Goal: Transaction & Acquisition: Download file/media

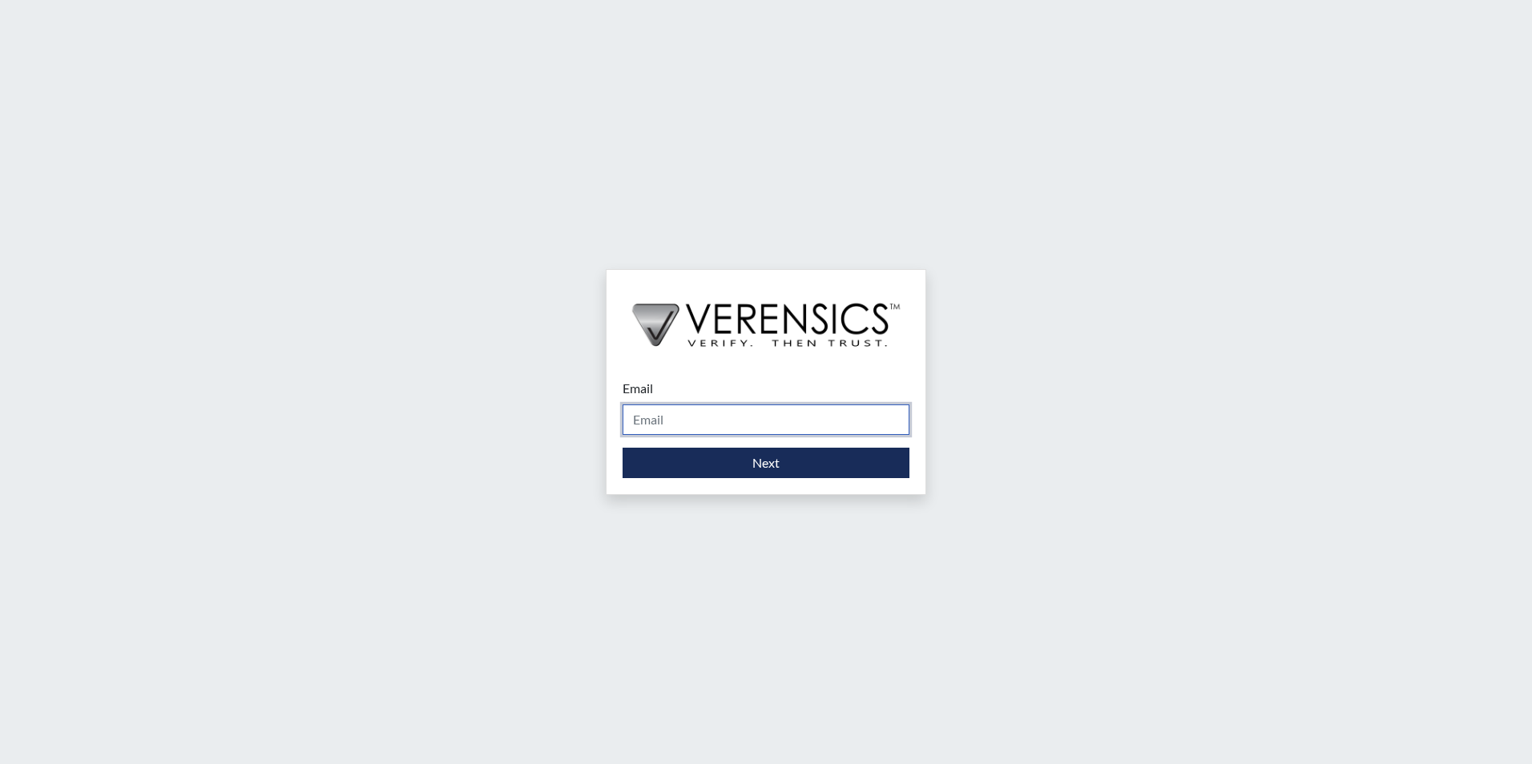
click at [729, 409] on input "Email" at bounding box center [765, 420] width 287 height 30
type input "[PERSON_NAME][EMAIL_ADDRESS][PERSON_NAME][DOMAIN_NAME]"
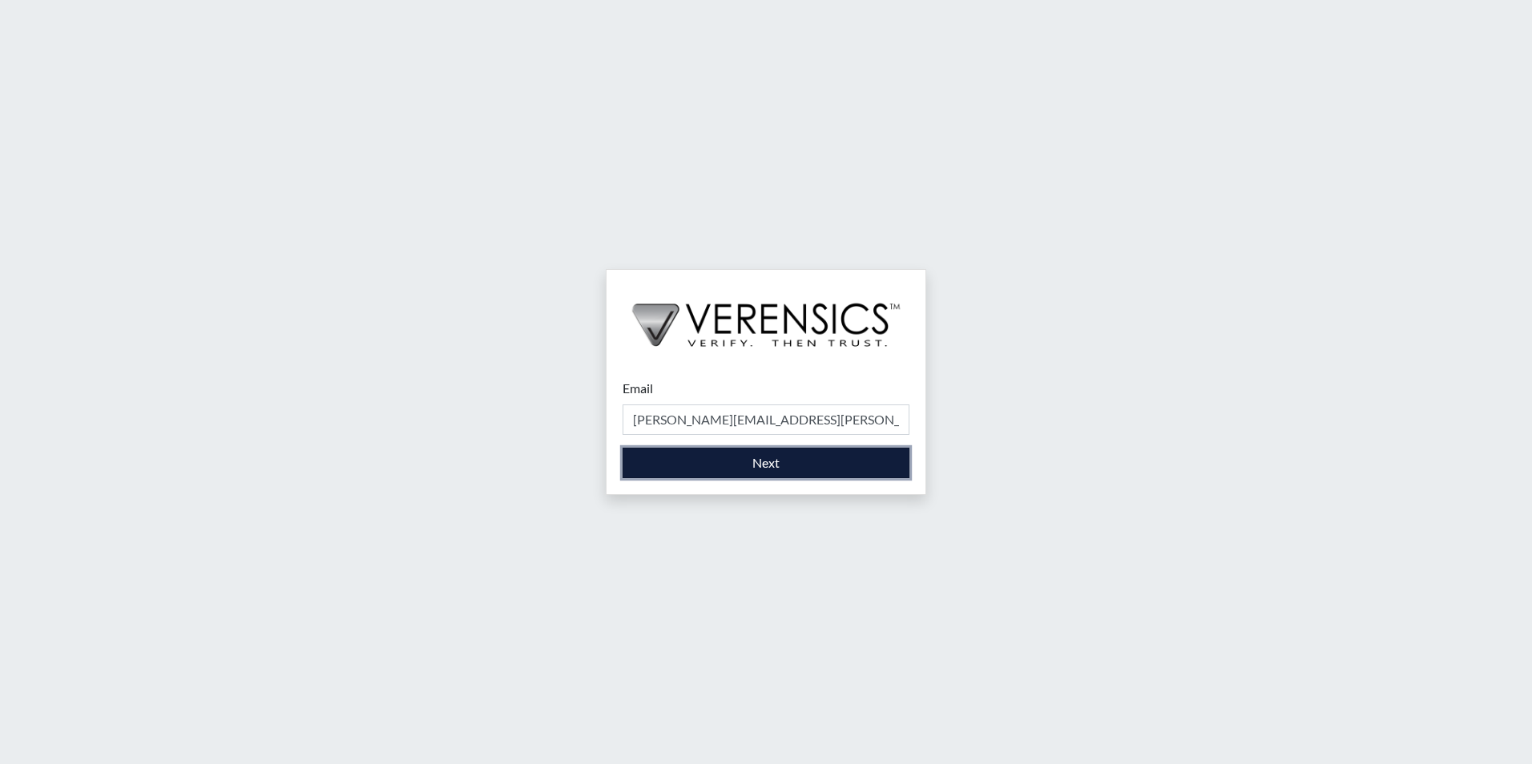
click at [783, 466] on button "Next" at bounding box center [765, 463] width 287 height 30
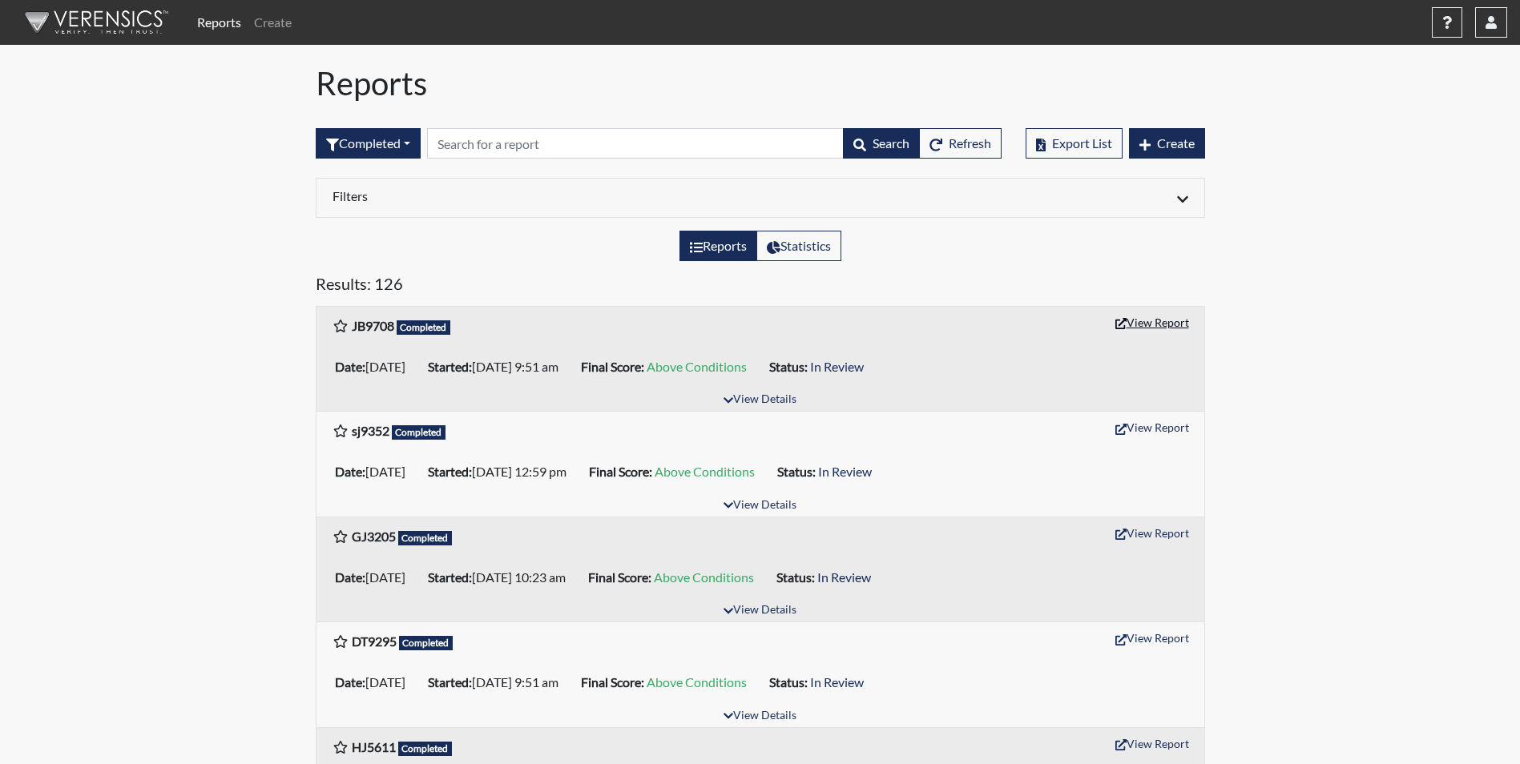
click at [1138, 328] on button "View Report" at bounding box center [1152, 322] width 88 height 25
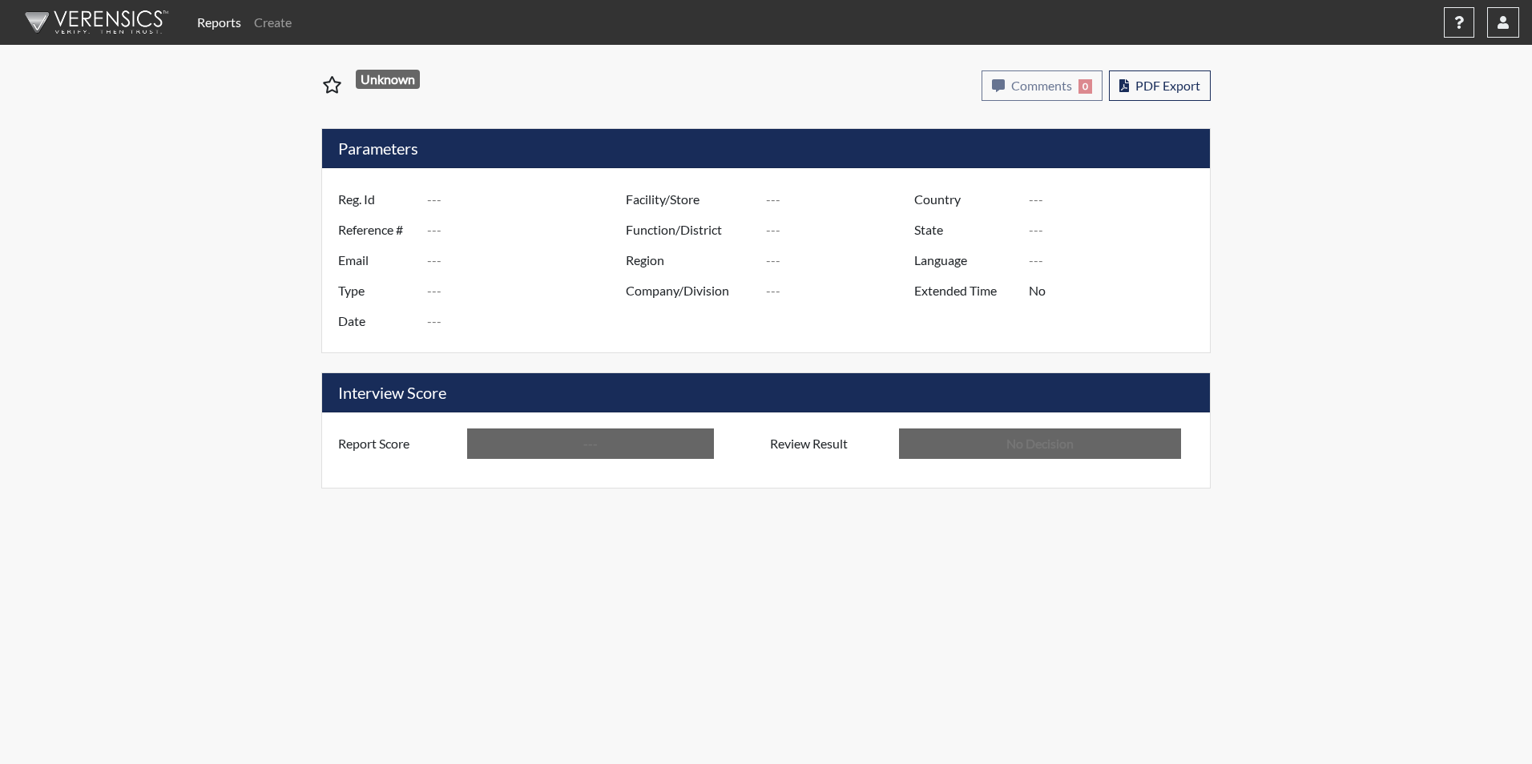
type input "JB9708"
type input "51301"
type input "---"
type input "Corrections Pre-Employment"
type input "Sep 16, 2025"
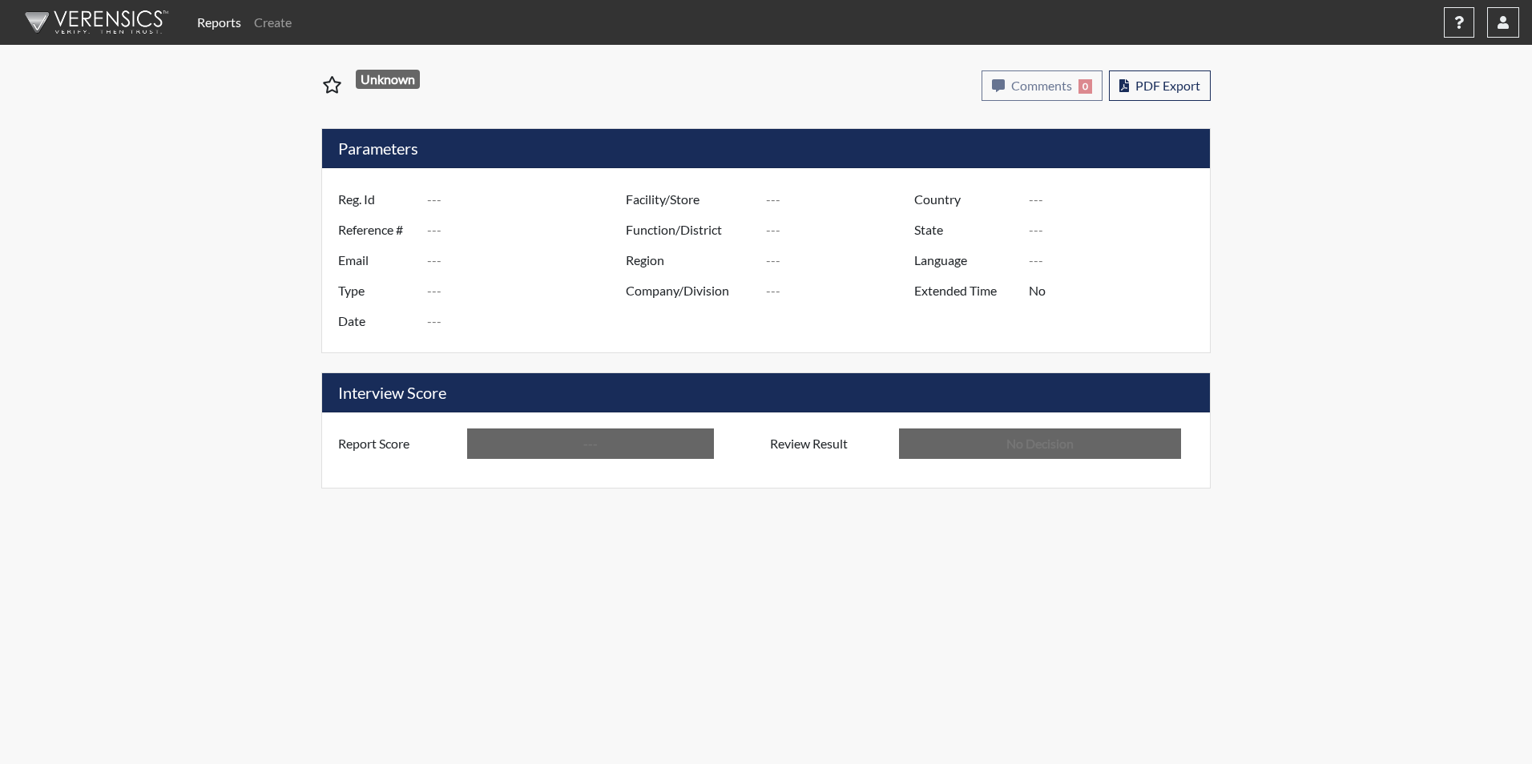
type input "GD&CP*"
type input "[GEOGRAPHIC_DATA]"
type input "[US_STATE]"
type input "English"
type input "Above Conditions"
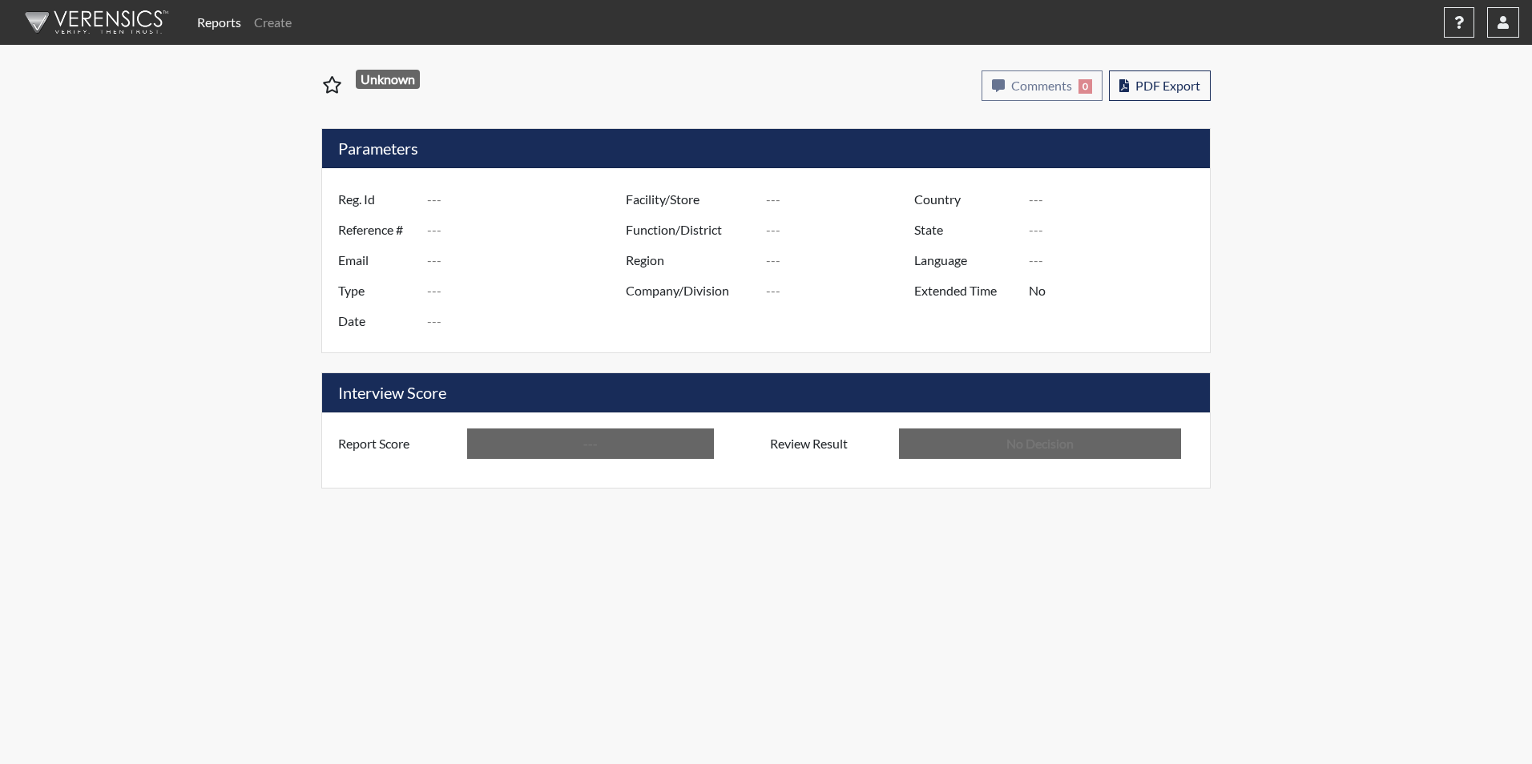
type input "In Review"
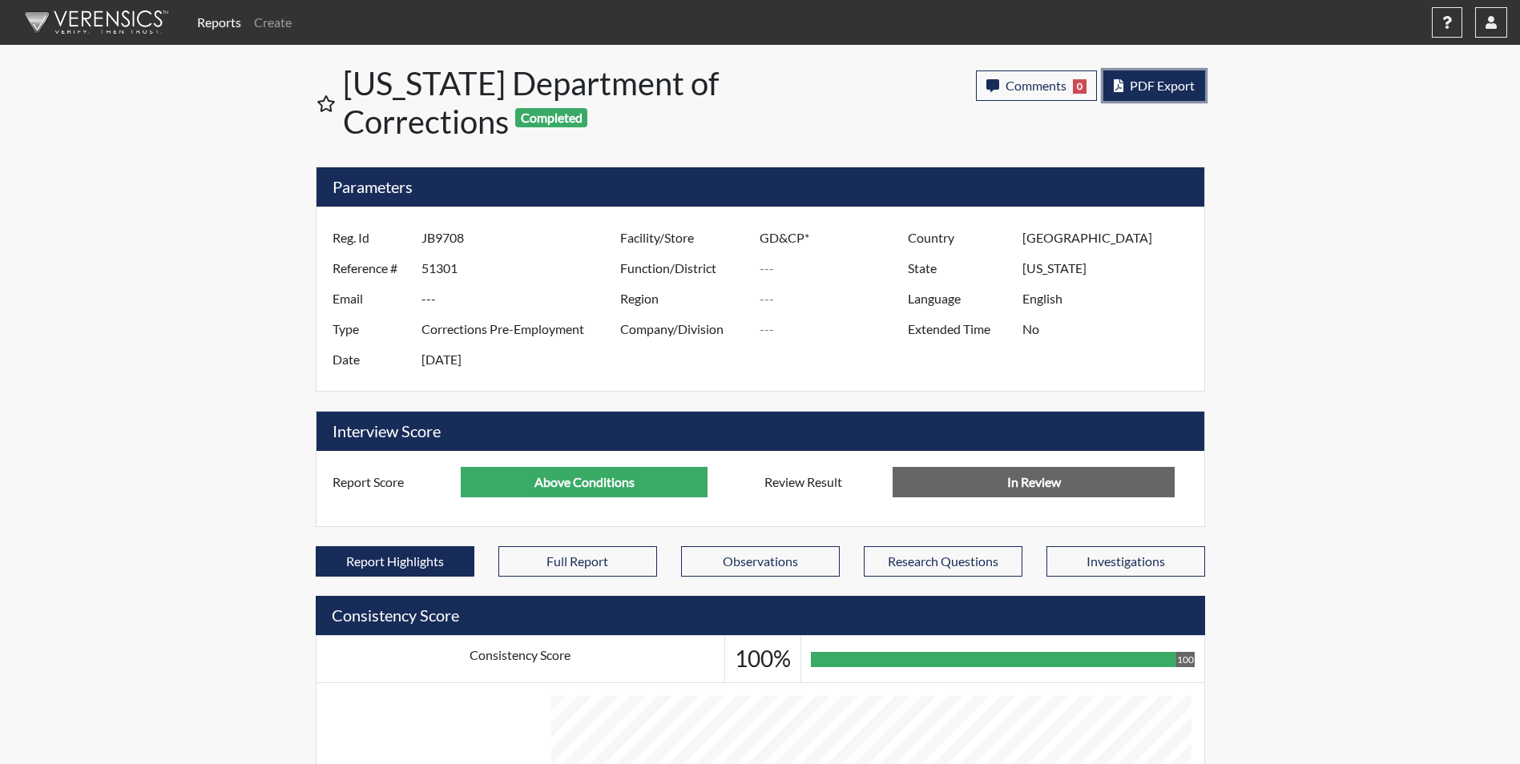
scroll to position [266, 666]
click at [1133, 80] on span "PDF Export" at bounding box center [1161, 85] width 65 height 15
